Goal: Find specific page/section

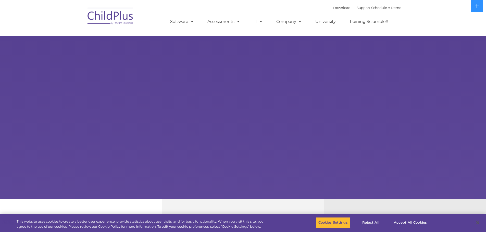
select select "MEDIUM"
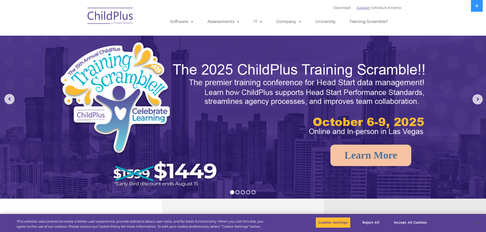
click at [357, 9] on link "Support" at bounding box center [363, 8] width 14 height 4
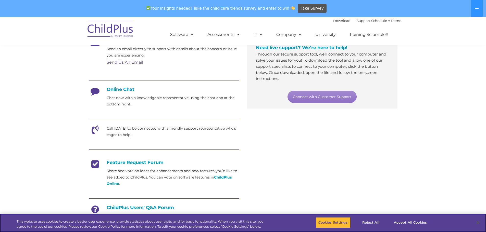
scroll to position [286, 0]
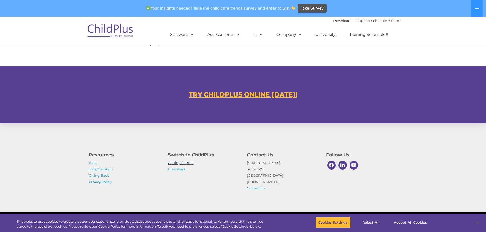
click at [180, 164] on link "Getting Started" at bounding box center [181, 163] width 26 height 4
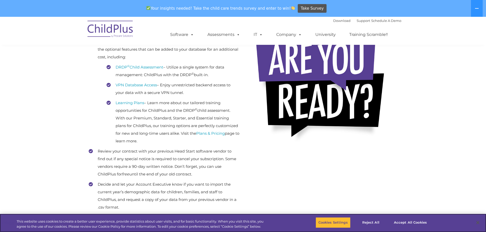
scroll to position [161, 0]
